Goal: Use online tool/utility

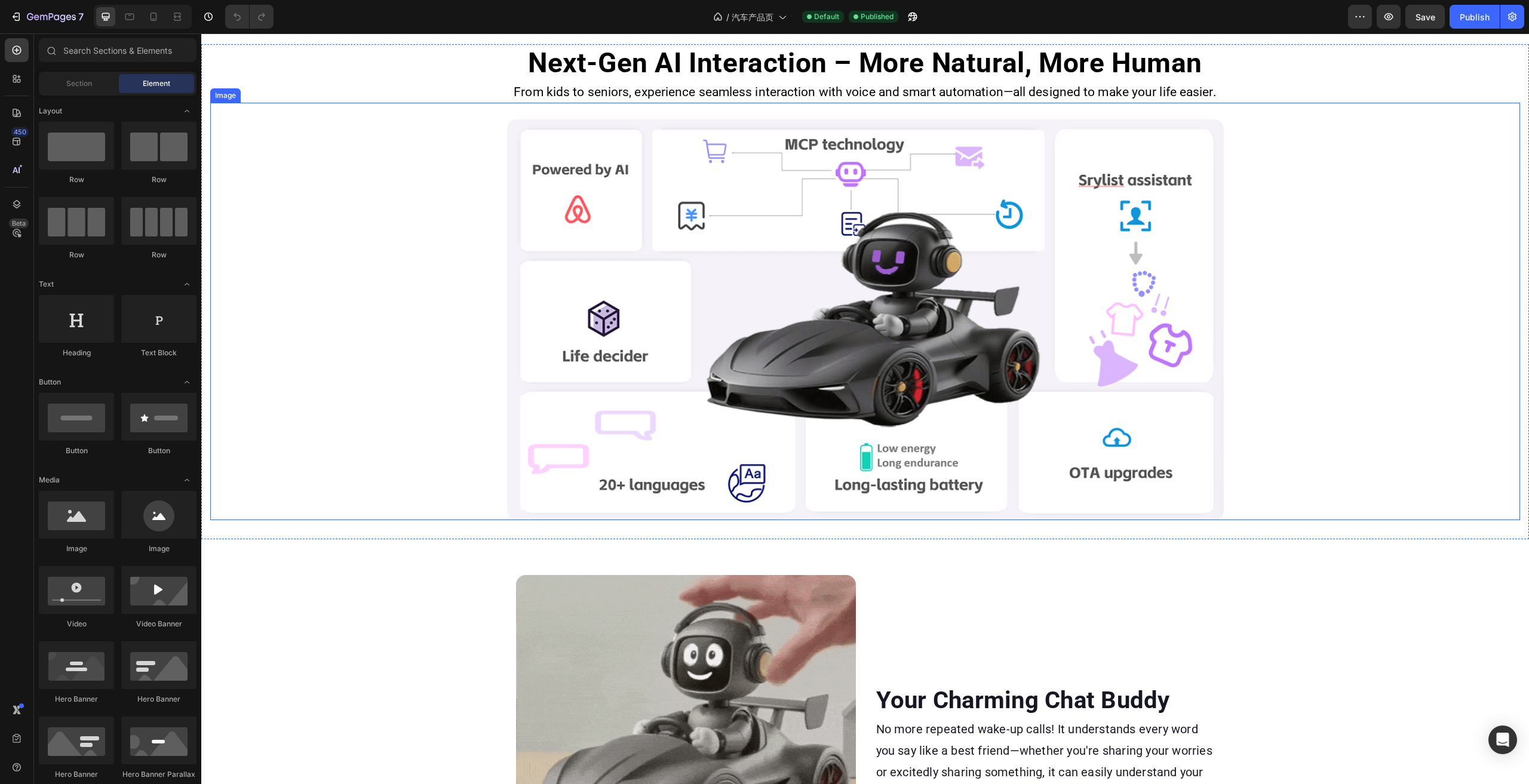
scroll to position [836, 0]
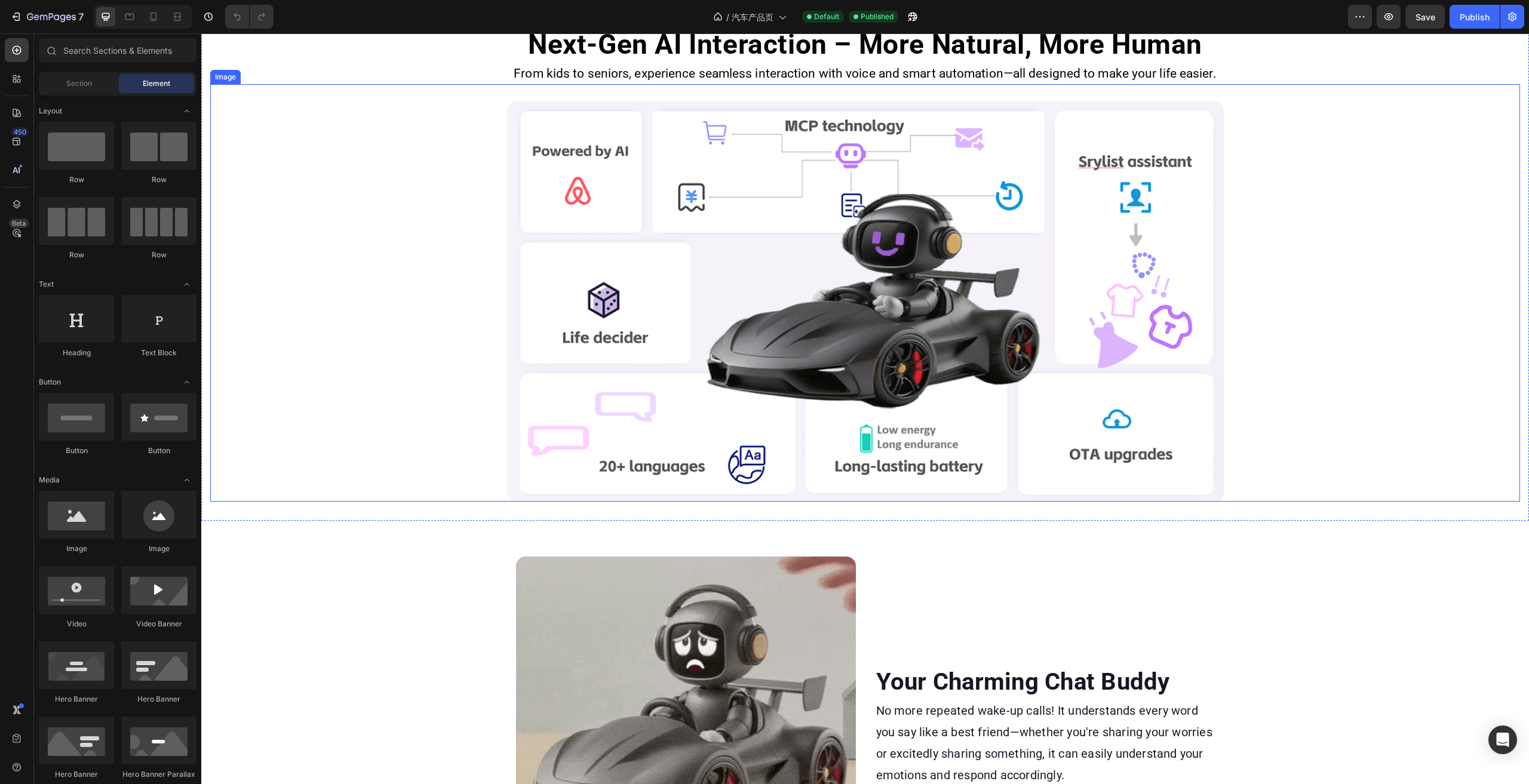
click at [864, 272] on img at bounding box center [864, 301] width 717 height 401
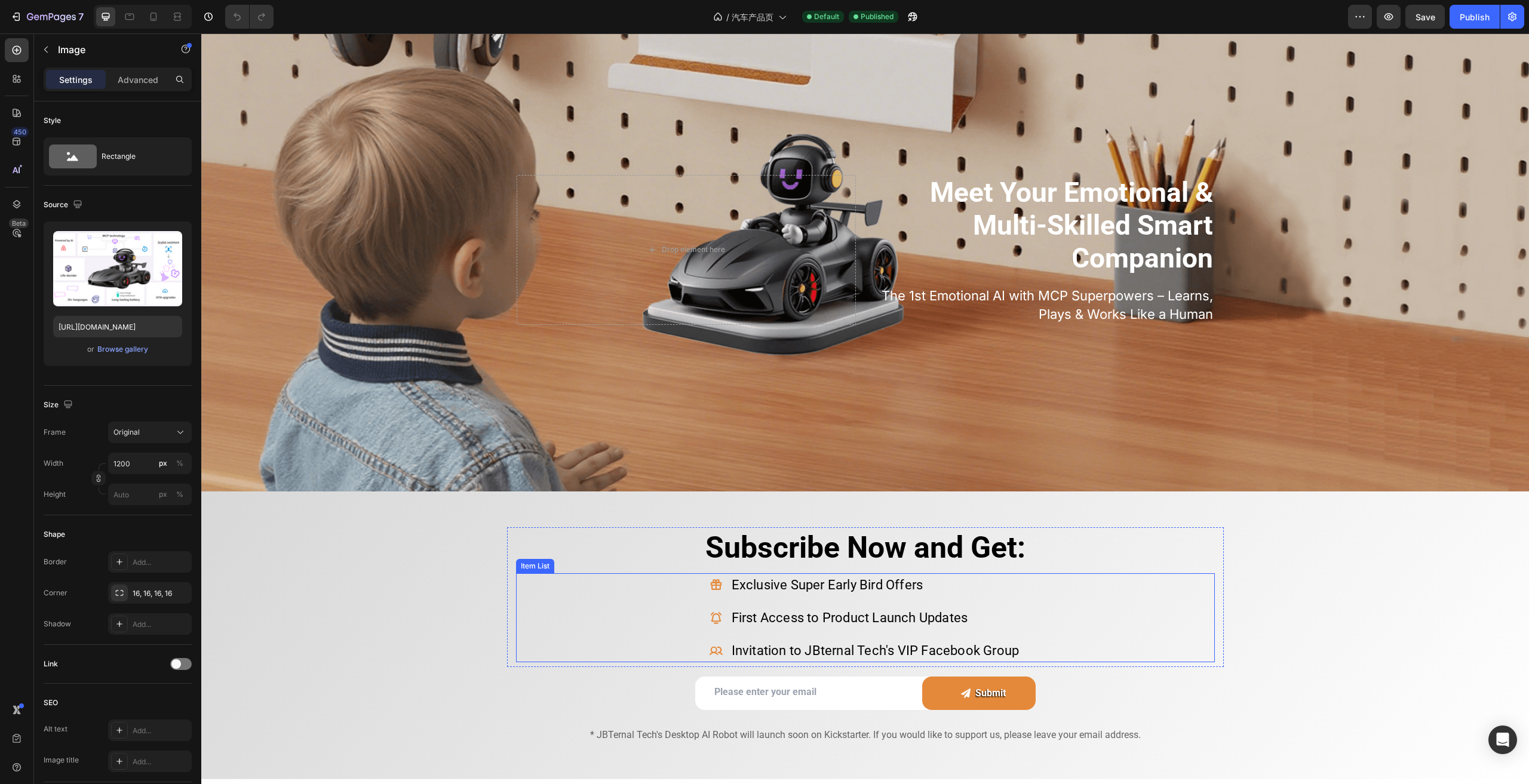
scroll to position [0, 0]
